Goal: Task Accomplishment & Management: Use online tool/utility

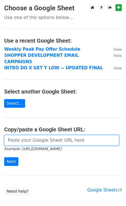
click at [25, 136] on input "url" at bounding box center [61, 140] width 114 height 11
paste input "[URL][DOMAIN_NAME]"
type input "[URL][DOMAIN_NAME]"
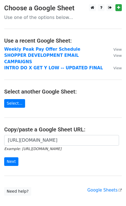
scroll to position [0, 0]
click at [13, 148] on form "[URL][DOMAIN_NAME] Example: [URL][DOMAIN_NAME] Next" at bounding box center [62, 150] width 117 height 31
click at [13, 157] on input "Next" at bounding box center [11, 161] width 14 height 9
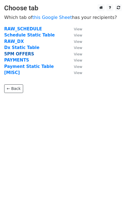
click at [17, 54] on strong "5PM OFFERS" at bounding box center [19, 53] width 30 height 5
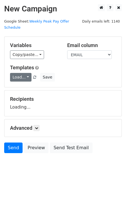
click at [25, 73] on link "Load..." at bounding box center [20, 77] width 21 height 9
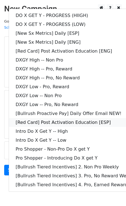
scroll to position [10, 0]
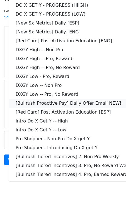
click at [67, 99] on link "[Bullrush Proactive Pay] Daily Offer Email NEW!" at bounding box center [80, 103] width 143 height 9
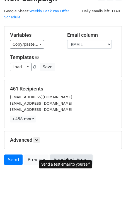
click at [66, 154] on link "Send Test Email" at bounding box center [71, 159] width 42 height 11
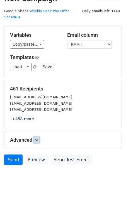
click at [39, 137] on link at bounding box center [36, 140] width 6 height 6
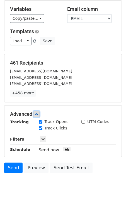
scroll to position [64, 0]
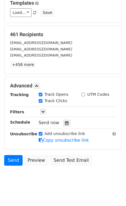
click at [63, 119] on div "Send now" at bounding box center [71, 123] width 65 height 8
click at [65, 121] on icon at bounding box center [67, 123] width 4 height 4
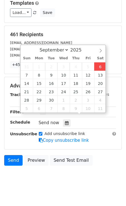
type input "2025-09-06 13:24"
type input "01"
type input "24"
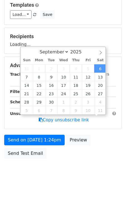
scroll to position [0, 0]
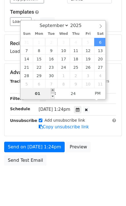
type input "2025-09-06 14:24"
type input "02"
click at [53, 90] on span at bounding box center [53, 91] width 4 height 6
type input "2025-09-06 15:24"
type input "03"
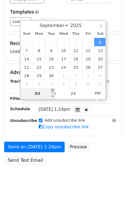
click at [53, 90] on span at bounding box center [53, 91] width 4 height 6
type input "2025-09-06 16:24"
type input "04"
click at [53, 90] on span at bounding box center [53, 91] width 4 height 6
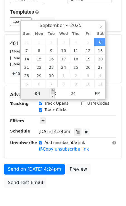
type input "2025-09-06 17:24"
type input "05"
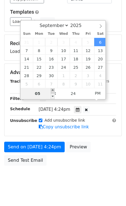
click at [53, 90] on span at bounding box center [53, 91] width 4 height 6
type input "2025-09-06 16:24"
type input "04"
click at [53, 97] on span at bounding box center [53, 96] width 4 height 6
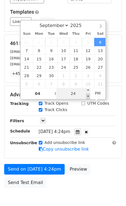
type input "2025-09-06 16:19"
type input "19"
click at [89, 94] on span at bounding box center [88, 96] width 4 height 6
type input "2025-09-06 16:14"
type input "14"
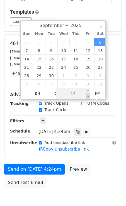
click at [89, 94] on span at bounding box center [88, 96] width 4 height 6
type input "2025-09-06 16:09"
type input "09"
click at [89, 94] on span at bounding box center [88, 96] width 4 height 6
type input "2025-09-06 16:04"
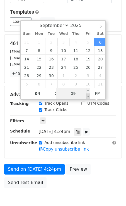
type input "04"
click at [89, 94] on span at bounding box center [88, 96] width 4 height 6
type input "2025-09-06 15:59"
type input "03"
type input "59"
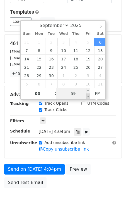
click at [89, 94] on span at bounding box center [88, 96] width 4 height 6
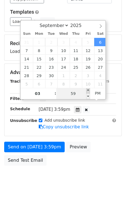
type input "2025-09-06 16:00"
type input "04"
type input "00"
click at [88, 90] on span at bounding box center [88, 91] width 4 height 6
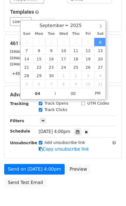
click at [117, 64] on div "461 Recipients julianahernandez2@aol.com vallejthan@gmail.com brunagvmoreirarea…" at bounding box center [62, 59] width 117 height 48
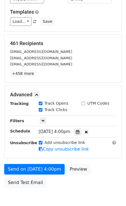
scroll to position [78, 0]
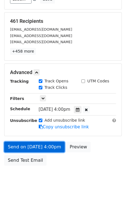
click at [36, 141] on link "Send on Sep 6 at 4:00pm" at bounding box center [34, 146] width 60 height 11
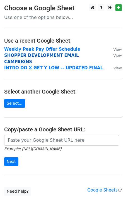
click at [36, 56] on strong "SHOPPER DEVELOPMENT EMAIL CAMPAIGNS" at bounding box center [41, 58] width 74 height 11
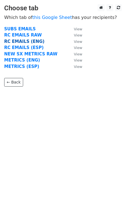
click at [21, 42] on strong "RC EMAILS (ENG)" at bounding box center [24, 41] width 40 height 5
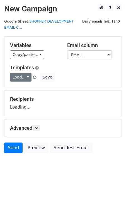
click at [23, 80] on link "Load..." at bounding box center [20, 77] width 21 height 9
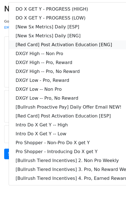
click at [54, 46] on link "[Red Card] Post Activation Education [ENG]" at bounding box center [80, 44] width 143 height 9
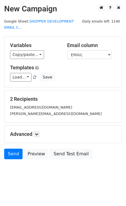
click at [62, 92] on div "2 Recipients fgfghj101@gmail.com aminta.ventura06@gmail.com" at bounding box center [62, 106] width 117 height 32
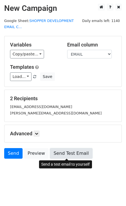
click at [61, 152] on link "Send Test Email" at bounding box center [71, 153] width 42 height 11
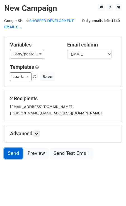
click at [17, 150] on link "Send" at bounding box center [13, 153] width 18 height 11
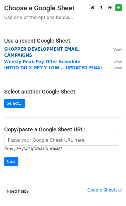
click at [27, 49] on strong "SHOPPER DEVELOPMENT EMAIL CAMPAIGNS" at bounding box center [41, 52] width 74 height 11
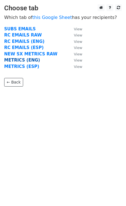
click at [21, 61] on strong "METRICS (ENG)" at bounding box center [22, 60] width 36 height 5
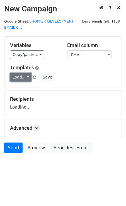
click at [19, 81] on link "Load..." at bounding box center [20, 77] width 21 height 9
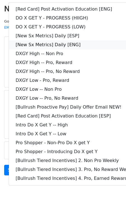
click at [45, 43] on link "[New Sx Metrics] Daily [ENG]" at bounding box center [80, 44] width 143 height 9
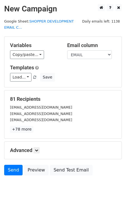
click at [63, 93] on div "81 Recipients ahmya205@gmail.com xenarathon@proton.me lperrydoyle@gmail.com +78…" at bounding box center [62, 114] width 117 height 48
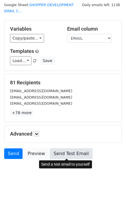
click at [62, 152] on link "Send Test Email" at bounding box center [71, 153] width 42 height 11
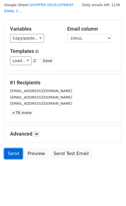
click at [13, 152] on link "Send" at bounding box center [13, 153] width 18 height 11
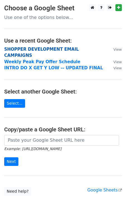
click at [24, 48] on strong "SHOPPER DEVELOPMENT EMAIL CAMPAIGNS" at bounding box center [41, 52] width 74 height 11
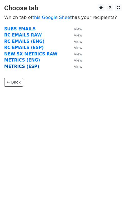
click at [19, 66] on strong "METRICS (ESP)" at bounding box center [21, 66] width 35 height 5
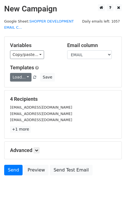
click at [25, 73] on link "Load..." at bounding box center [20, 77] width 21 height 9
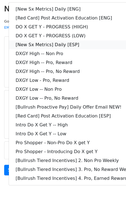
click at [47, 43] on link "[New Sx Metrics] Daily [ESP]" at bounding box center [80, 44] width 143 height 9
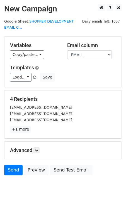
click at [51, 72] on div "Templates Load... [New Sx Metrics] Daily [ENG] [Red Card] Post Activation Educa…" at bounding box center [63, 72] width 114 height 17
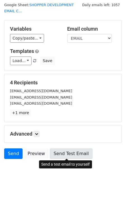
click at [58, 150] on link "Send Test Email" at bounding box center [71, 153] width 42 height 11
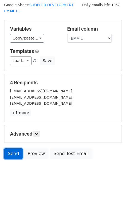
click at [14, 150] on link "Send" at bounding box center [13, 153] width 18 height 11
